Goal: Navigation & Orientation: Find specific page/section

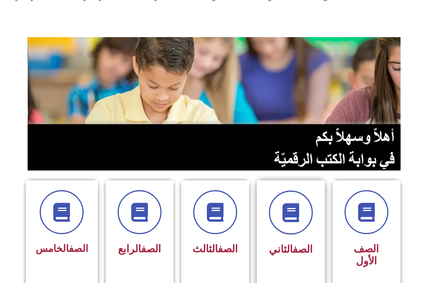
scroll to position [76, 0]
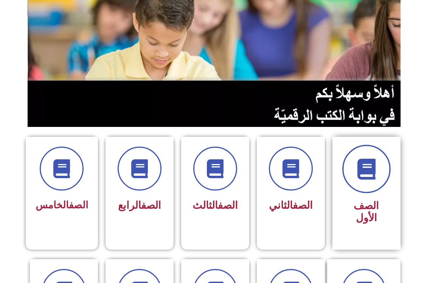
click at [384, 181] on span at bounding box center [367, 169] width 48 height 48
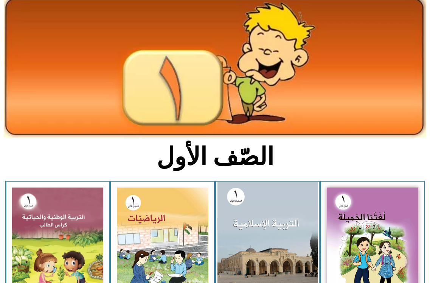
scroll to position [114, 0]
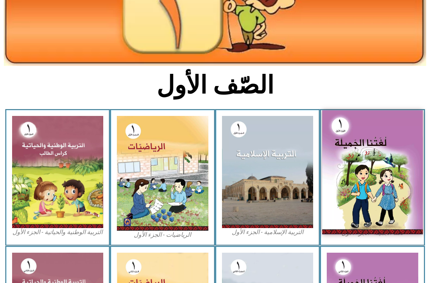
click at [355, 191] on img at bounding box center [373, 172] width 101 height 124
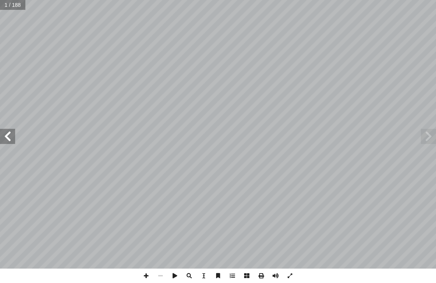
click at [7, 138] on span at bounding box center [7, 136] width 15 height 15
click at [8, 137] on span at bounding box center [7, 136] width 15 height 15
click at [8, 136] on span at bounding box center [7, 136] width 15 height 15
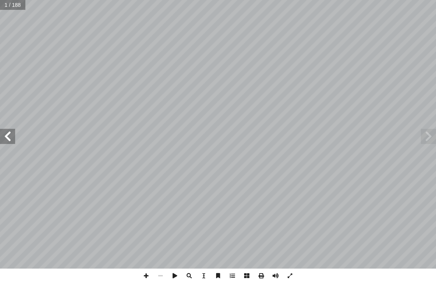
click at [8, 136] on span at bounding box center [7, 136] width 15 height 15
click at [5, 131] on span at bounding box center [7, 136] width 15 height 15
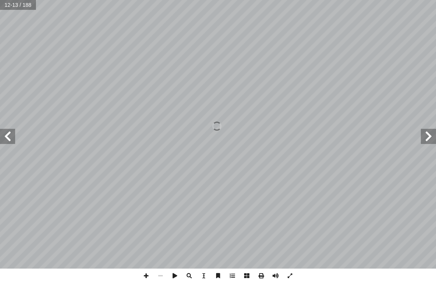
click at [5, 131] on span at bounding box center [7, 136] width 15 height 15
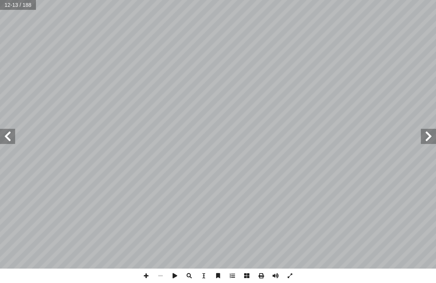
click at [5, 131] on span at bounding box center [7, 136] width 15 height 15
click at [6, 131] on span at bounding box center [7, 136] width 15 height 15
click at [7, 130] on span at bounding box center [7, 136] width 15 height 15
click at [8, 130] on span at bounding box center [7, 136] width 15 height 15
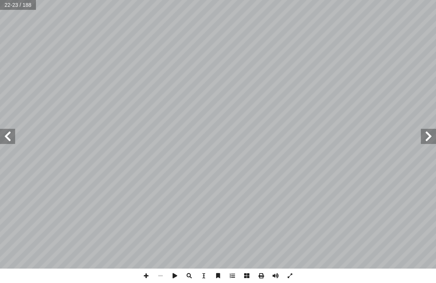
click at [8, 130] on span at bounding box center [7, 136] width 15 height 15
click at [8, 135] on span at bounding box center [7, 136] width 15 height 15
click at [14, 137] on span at bounding box center [7, 136] width 15 height 15
click at [422, 136] on span at bounding box center [428, 136] width 15 height 15
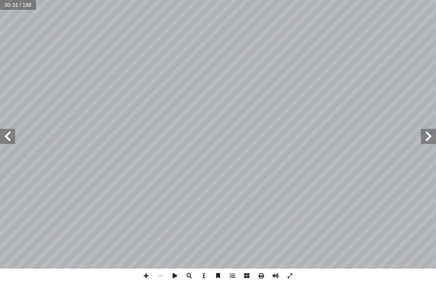
click at [7, 139] on span at bounding box center [7, 136] width 15 height 15
drag, startPoint x: 5, startPoint y: 137, endPoint x: 9, endPoint y: 135, distance: 5.4
click at [6, 136] on span at bounding box center [7, 136] width 15 height 15
click at [145, 272] on span at bounding box center [146, 275] width 14 height 14
click at [158, 273] on span at bounding box center [160, 275] width 14 height 14
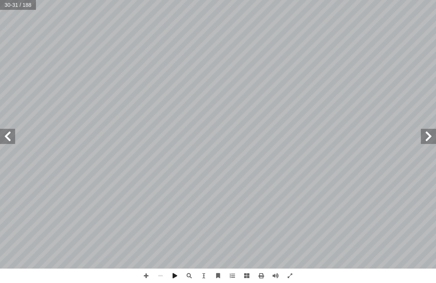
drag, startPoint x: 0, startPoint y: 135, endPoint x: 6, endPoint y: 134, distance: 5.8
click at [0, 135] on span at bounding box center [7, 136] width 15 height 15
click at [6, 138] on span at bounding box center [7, 136] width 15 height 15
click at [148, 274] on span at bounding box center [146, 275] width 14 height 14
